Goal: Information Seeking & Learning: Learn about a topic

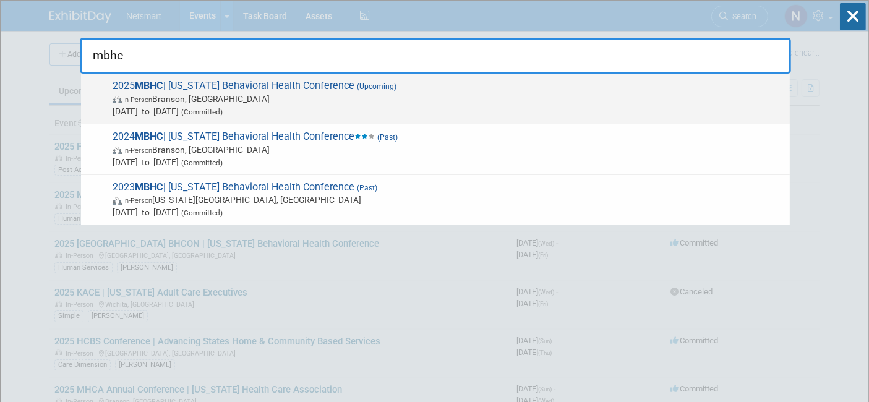
type input "mbhc"
click at [415, 77] on div "2025 MBHC | [US_STATE] Behavioral Health Conference (Upcoming) In-Person [PERSO…" at bounding box center [435, 99] width 709 height 51
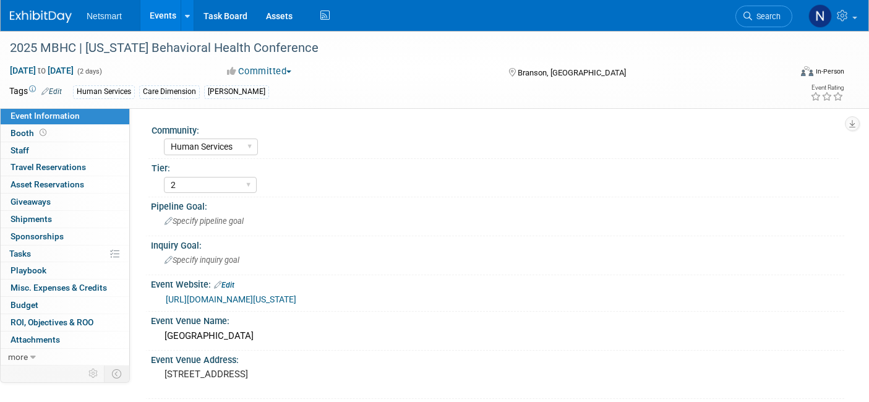
select select "Human Services"
select select "2"
click at [54, 132] on link "Booth" at bounding box center [65, 133] width 129 height 17
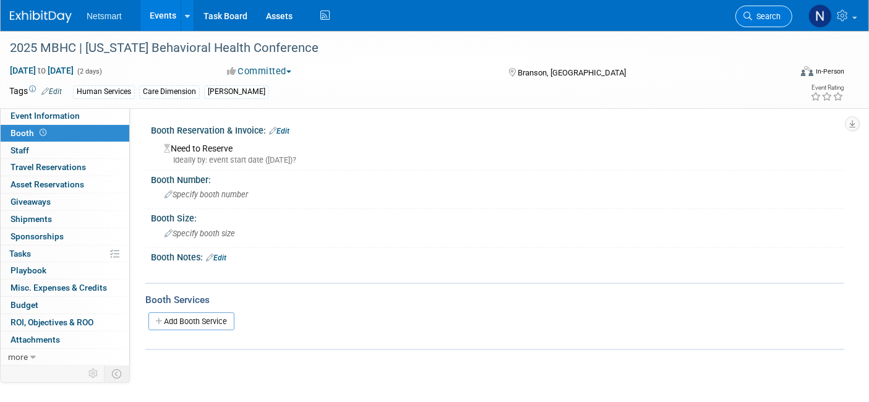
click at [771, 17] on span "Search" at bounding box center [766, 16] width 28 height 9
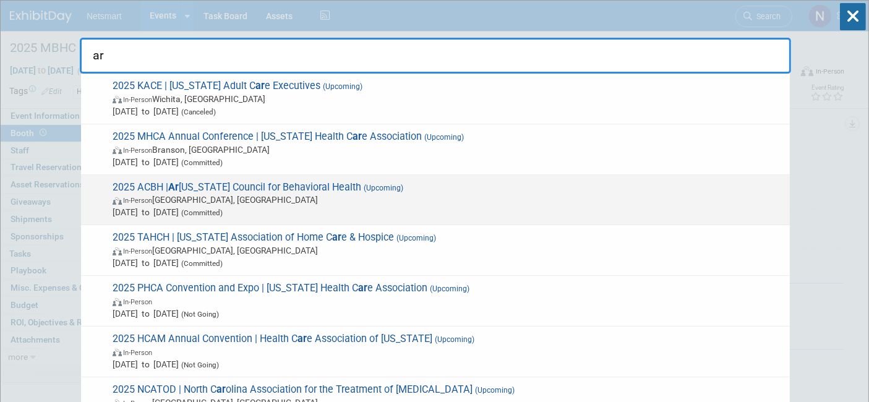
type input "ar"
click at [297, 199] on span "In-Person Hot Springs, AR" at bounding box center [448, 200] width 671 height 12
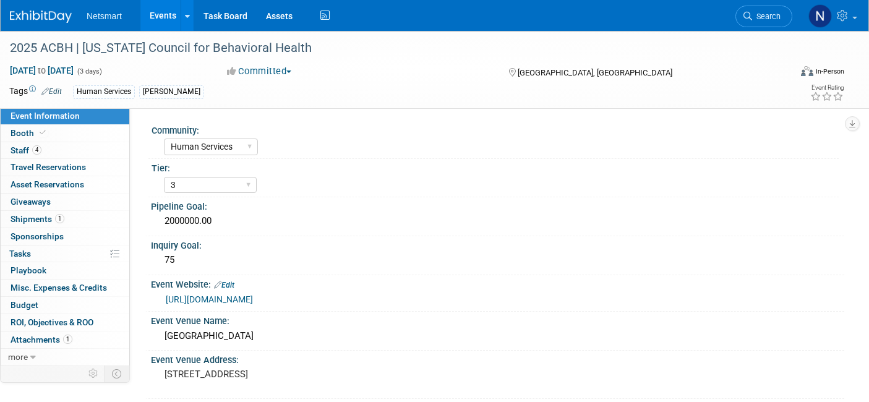
select select "Human Services"
select select "3"
select select "Yes"
click at [66, 131] on link "Booth" at bounding box center [65, 133] width 129 height 17
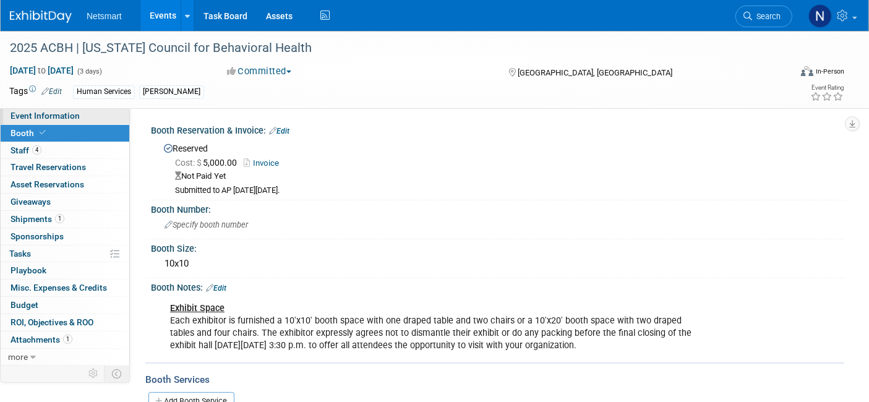
click at [85, 116] on link "Event Information" at bounding box center [65, 116] width 129 height 17
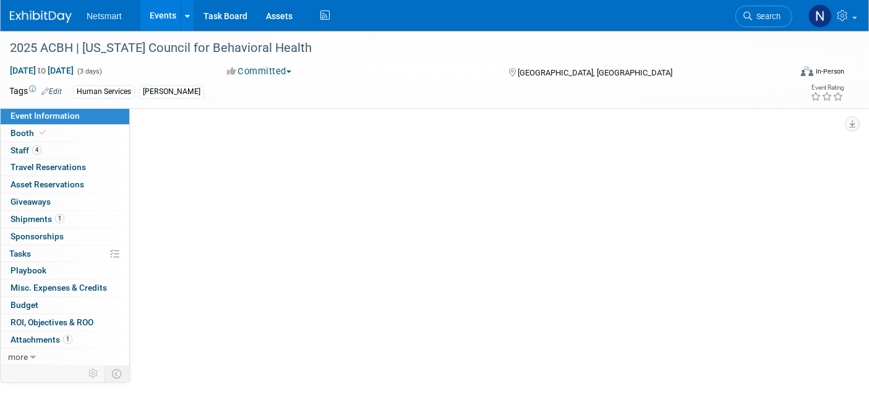
select select "Human Services"
select select "3"
select select "Yes"
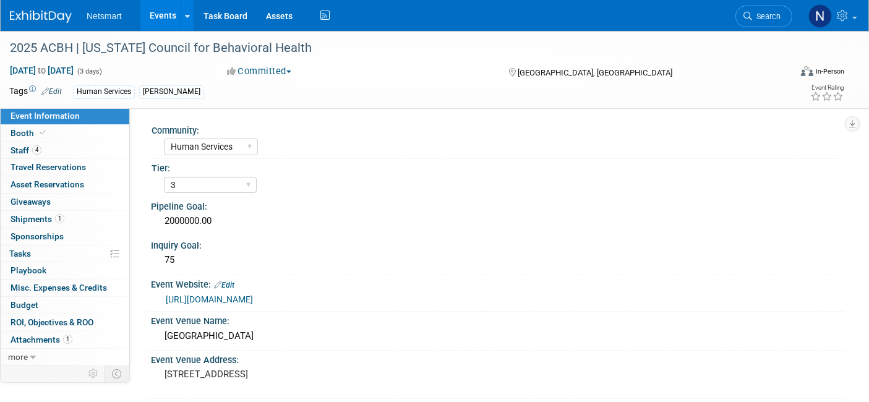
click at [253, 296] on link "https://web.cvent.com/event/98fb64b7-4a88-42cd-b040-e05627ef1437/summary" at bounding box center [209, 299] width 87 height 10
click at [776, 15] on span "Search" at bounding box center [766, 16] width 28 height 9
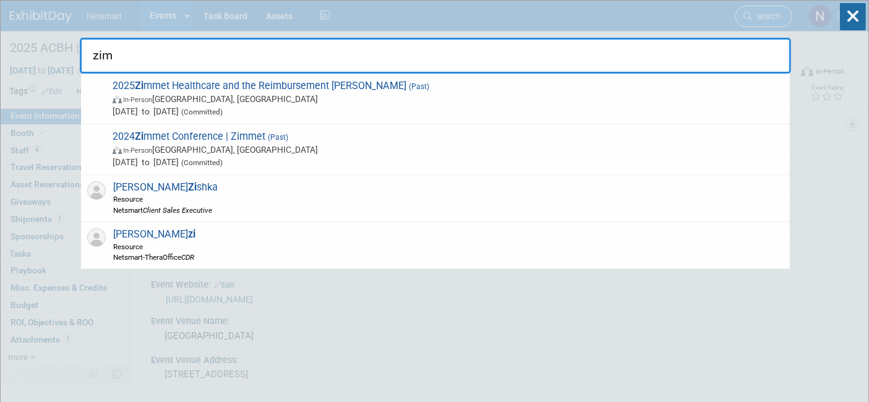
type input "zimm"
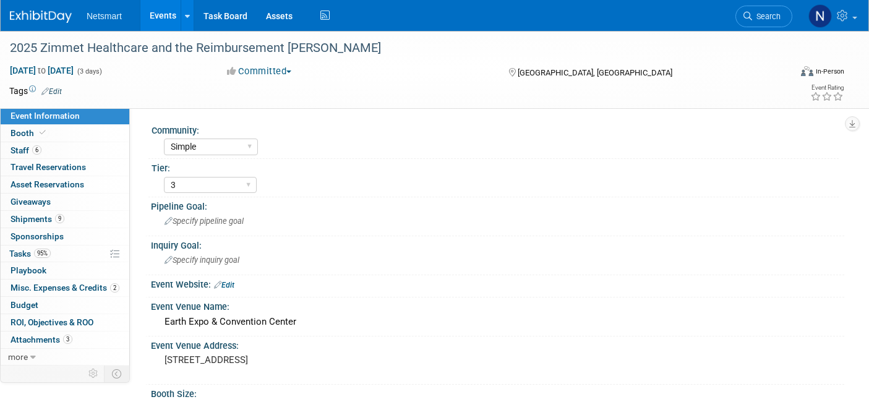
select select "Simple"
select select "3"
select select "No"
click at [62, 218] on span "9" at bounding box center [59, 218] width 9 height 9
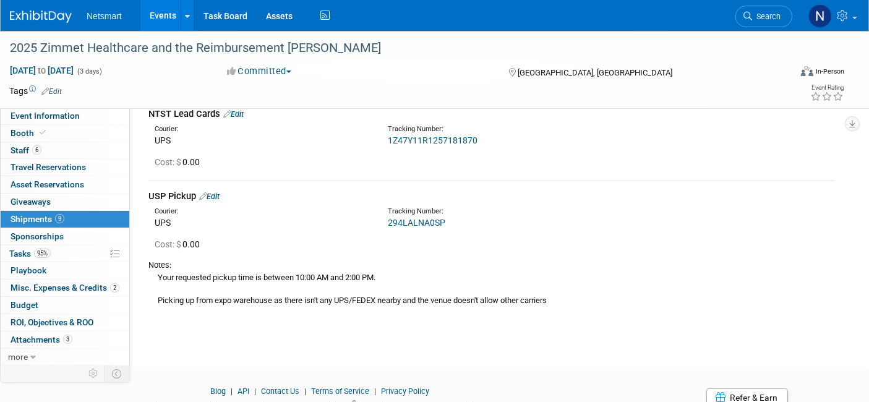
scroll to position [1121, 0]
